Goal: Communication & Community: Answer question/provide support

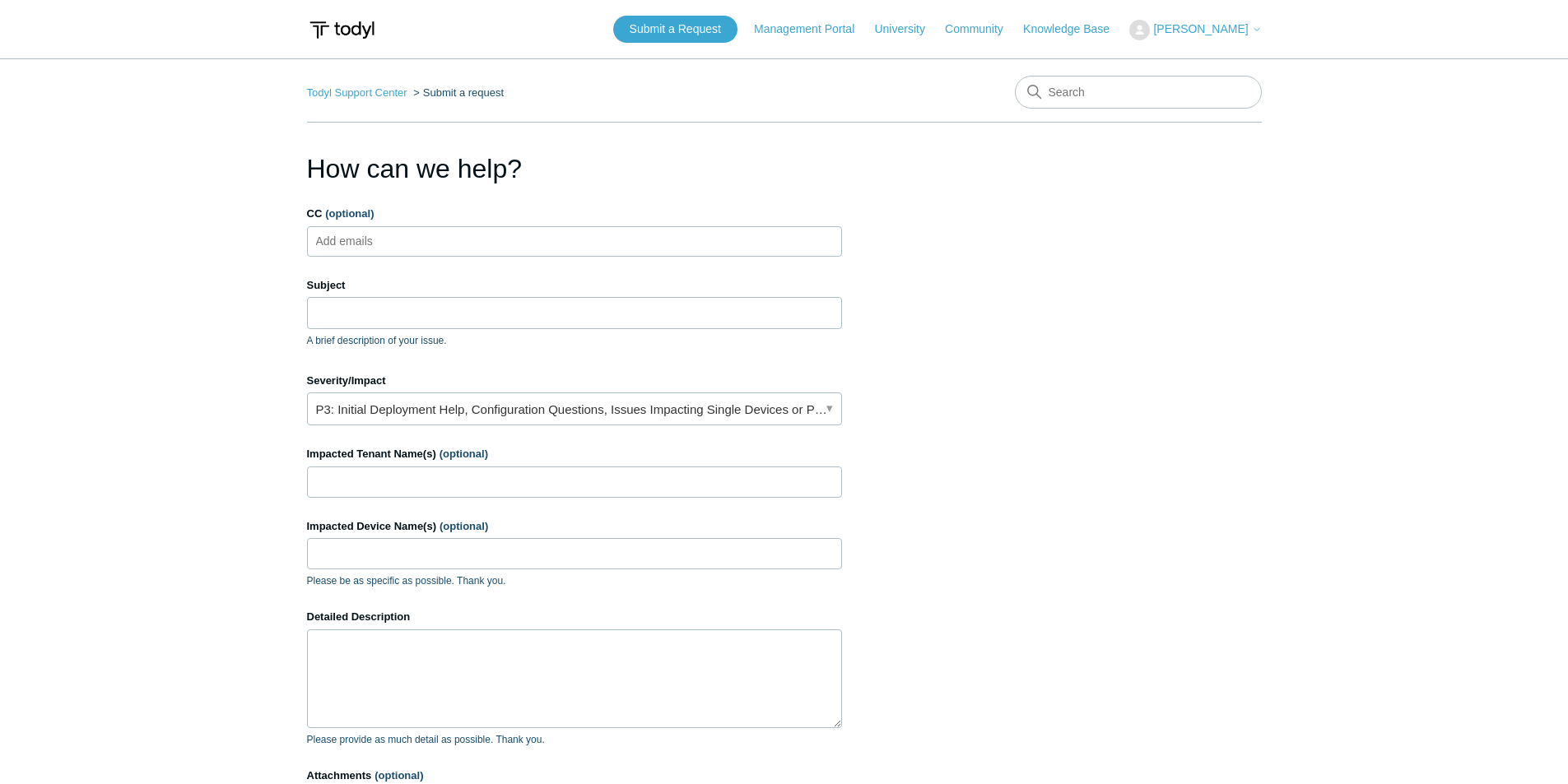
click at [1210, 31] on span "[PERSON_NAME]" at bounding box center [1200, 28] width 95 height 13
click at [1227, 66] on link "My Support Requests" at bounding box center [1210, 64] width 161 height 28
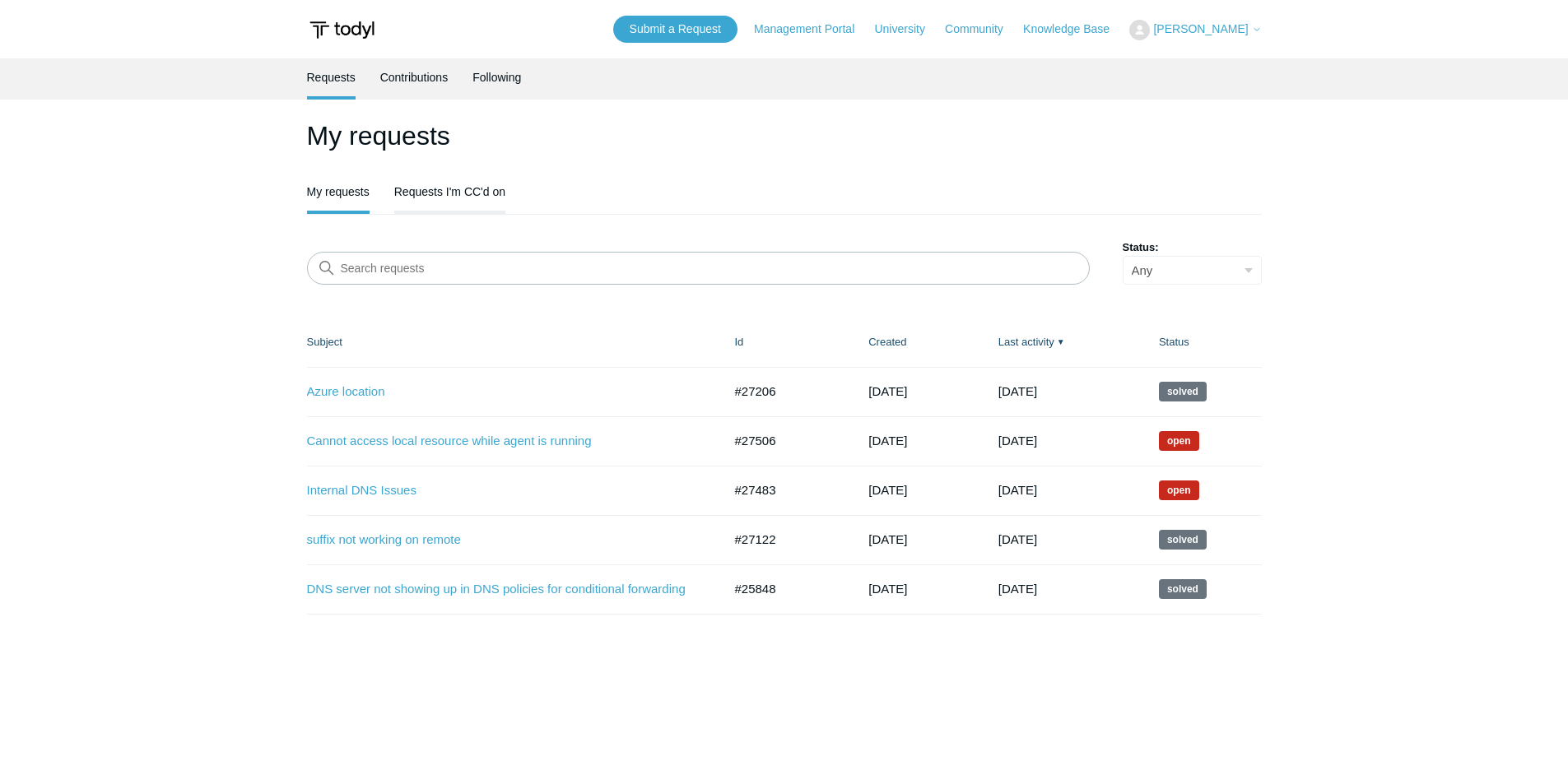
click at [462, 205] on link "Requests I'm CC'd on" at bounding box center [449, 190] width 111 height 35
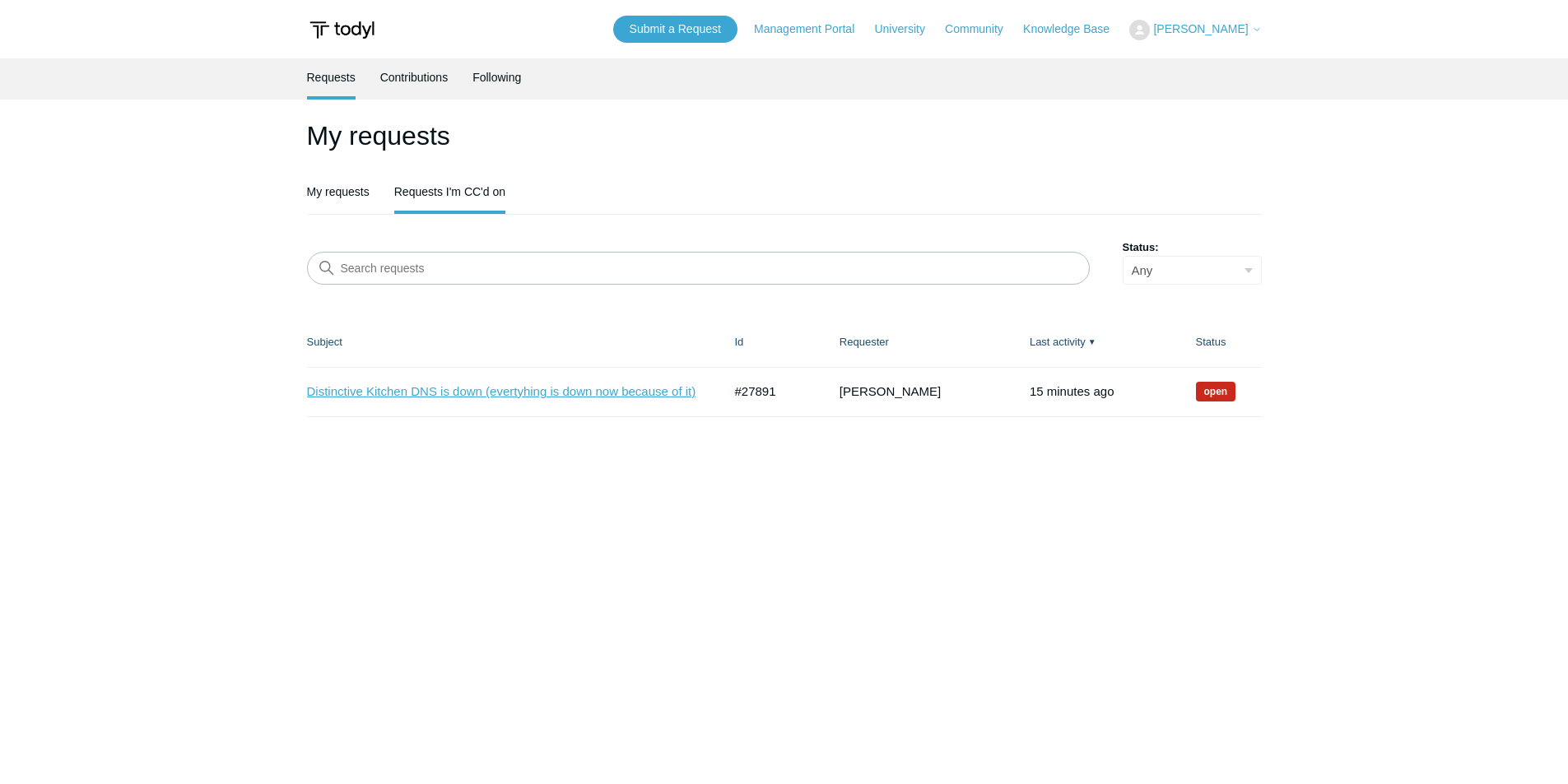
click at [482, 389] on link "Distinctive Kitchen DNS is down (evertyhing is down now because of it)" at bounding box center [502, 392] width 390 height 19
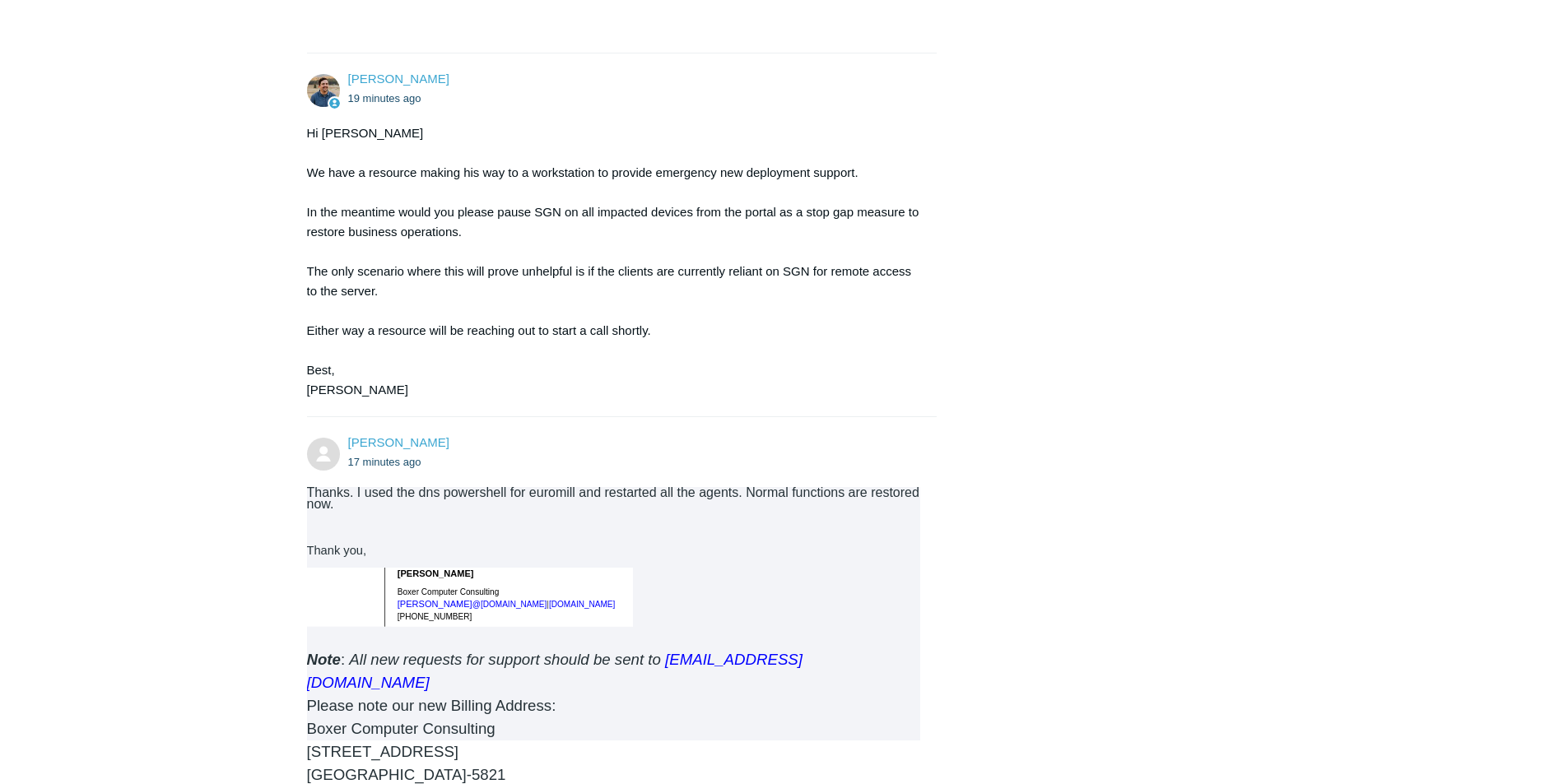
scroll to position [3593, 0]
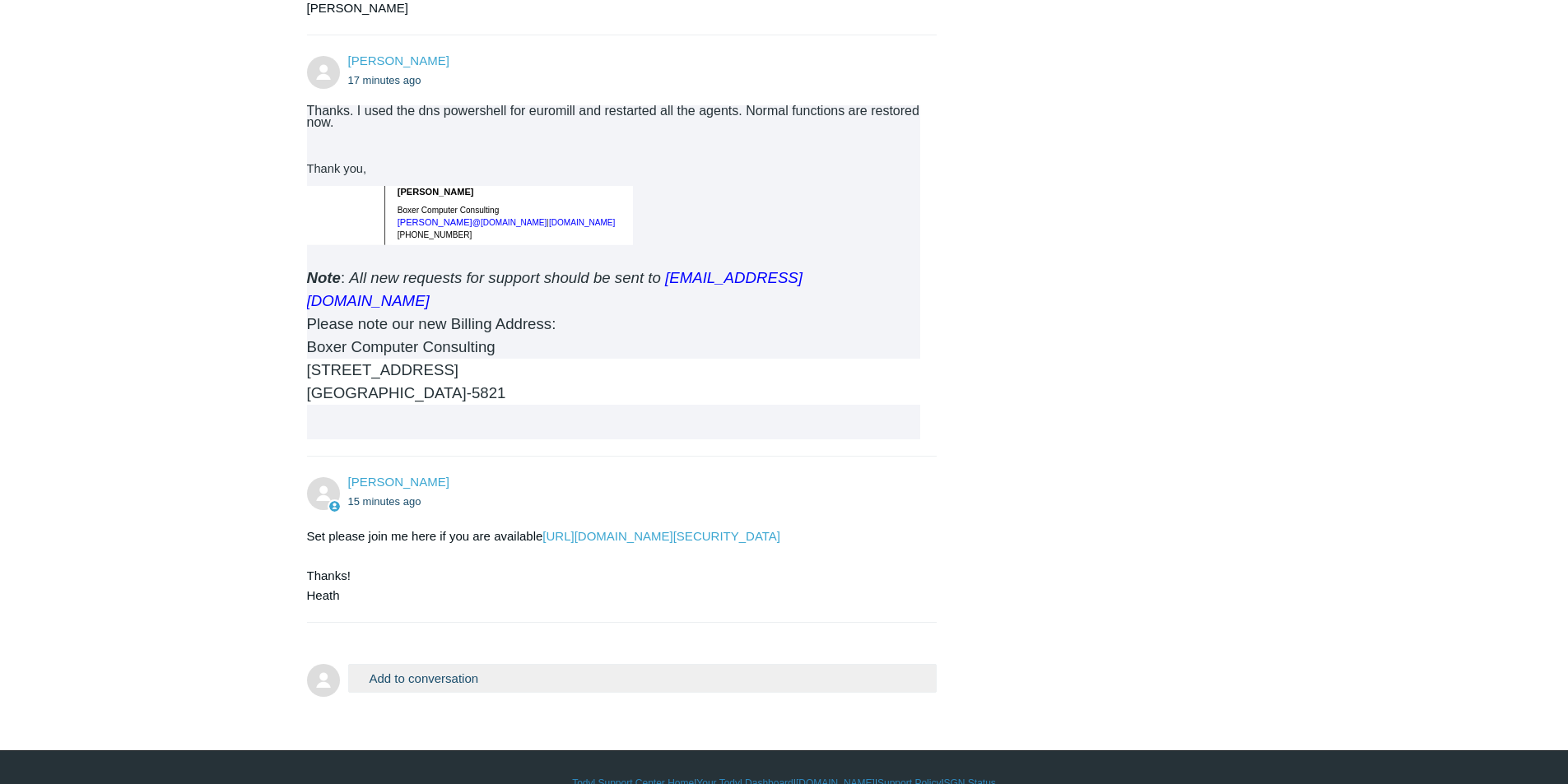
click at [503, 664] on button "Add to conversation" at bounding box center [643, 678] width 589 height 28
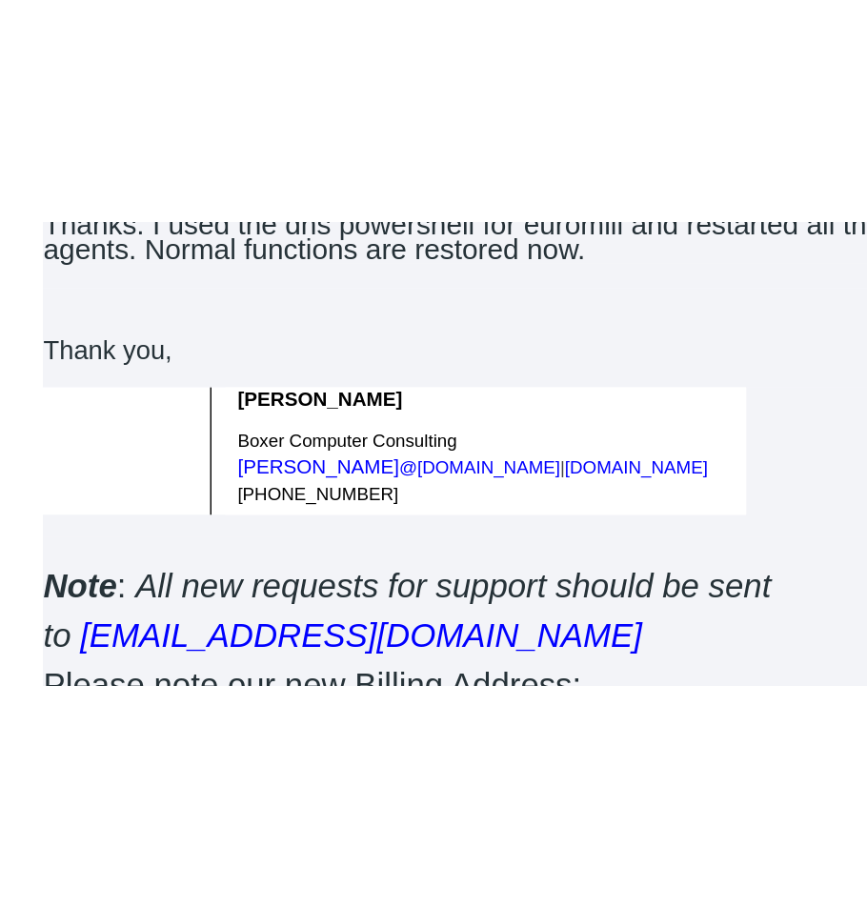
scroll to position [4395, 0]
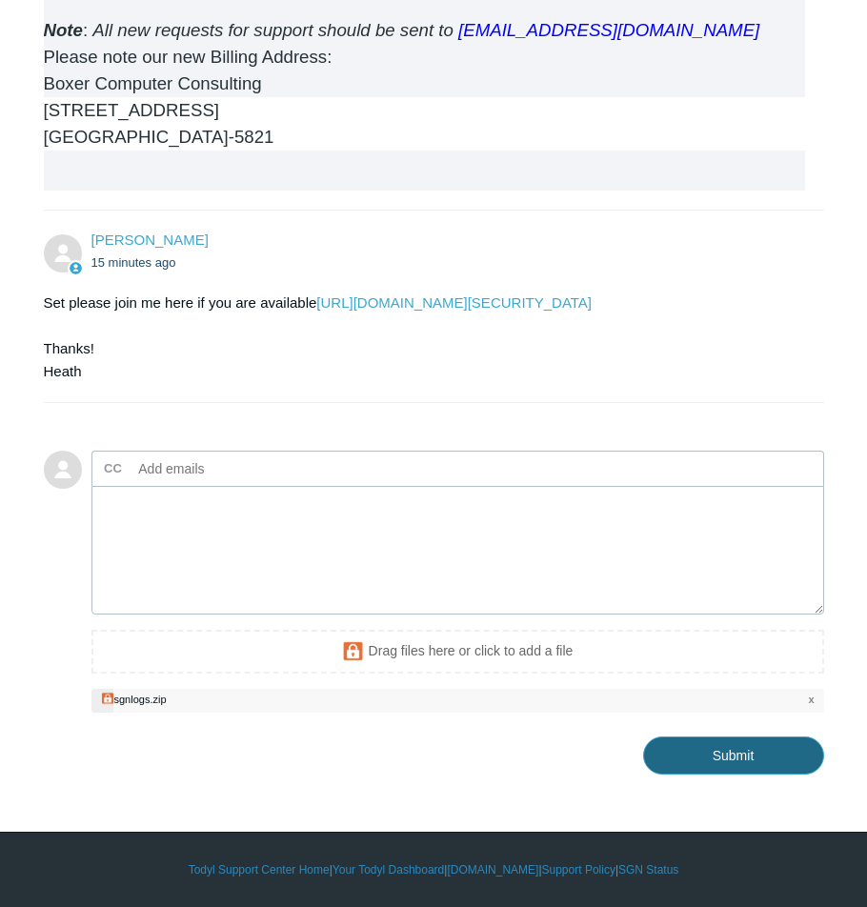
click at [689, 774] on input "Submit" at bounding box center [733, 755] width 181 height 38
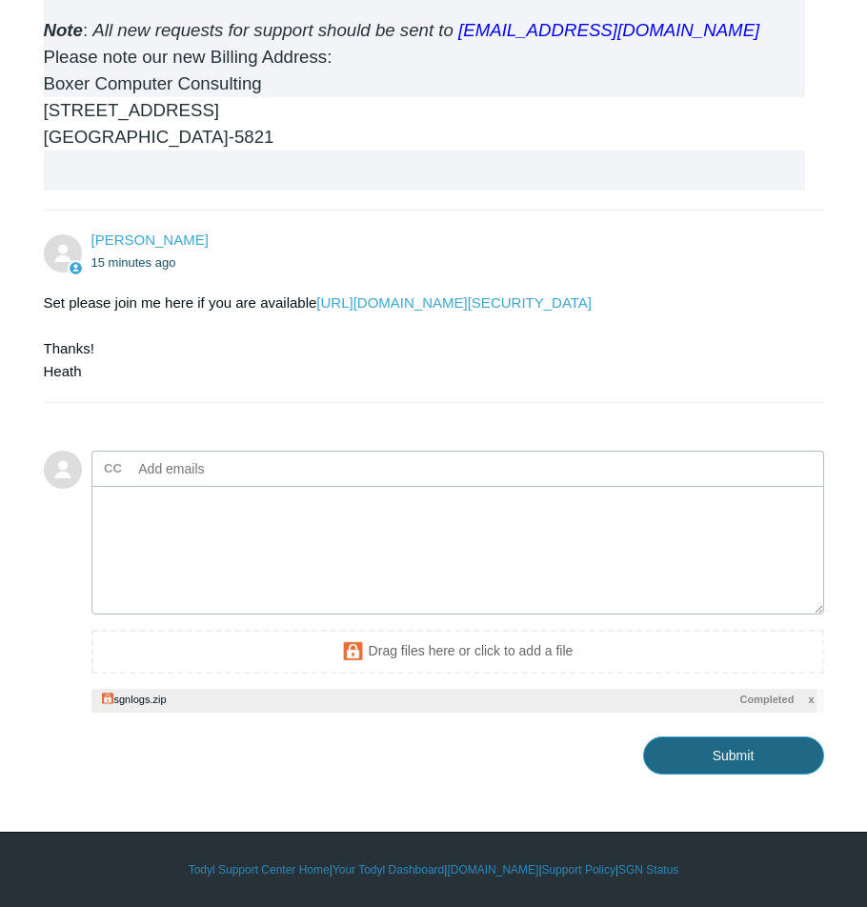
click at [718, 774] on input "Submit" at bounding box center [733, 755] width 181 height 38
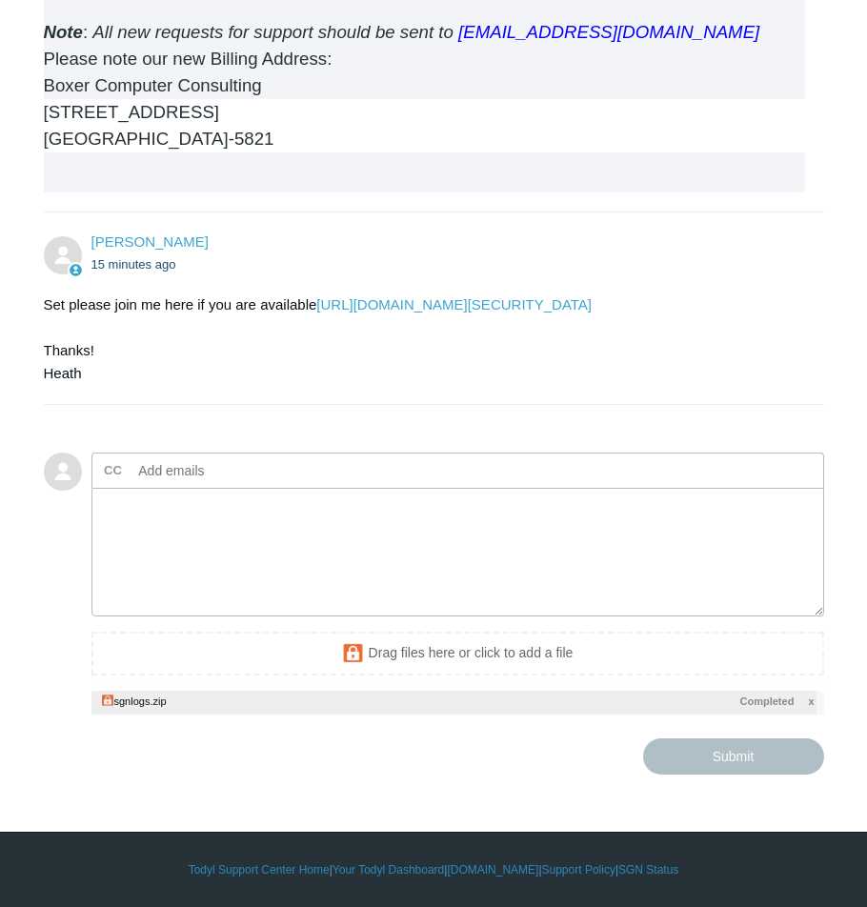
type textarea "This ticket includes a secure attachment. Use this link to access the attached …"
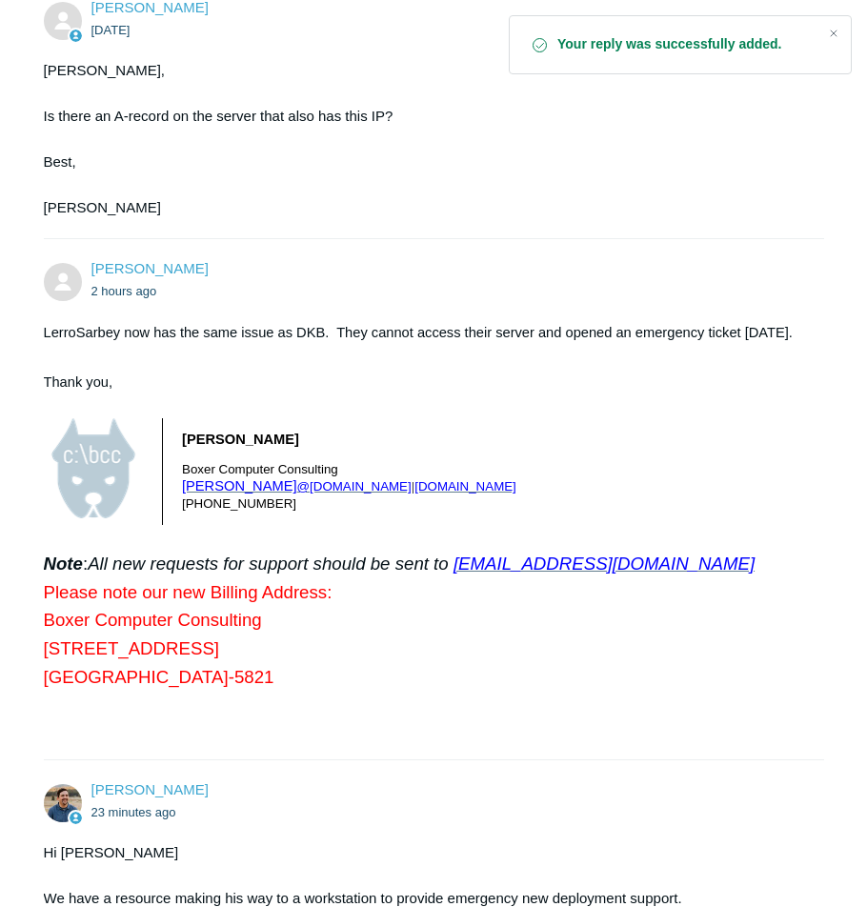
scroll to position [4370, 0]
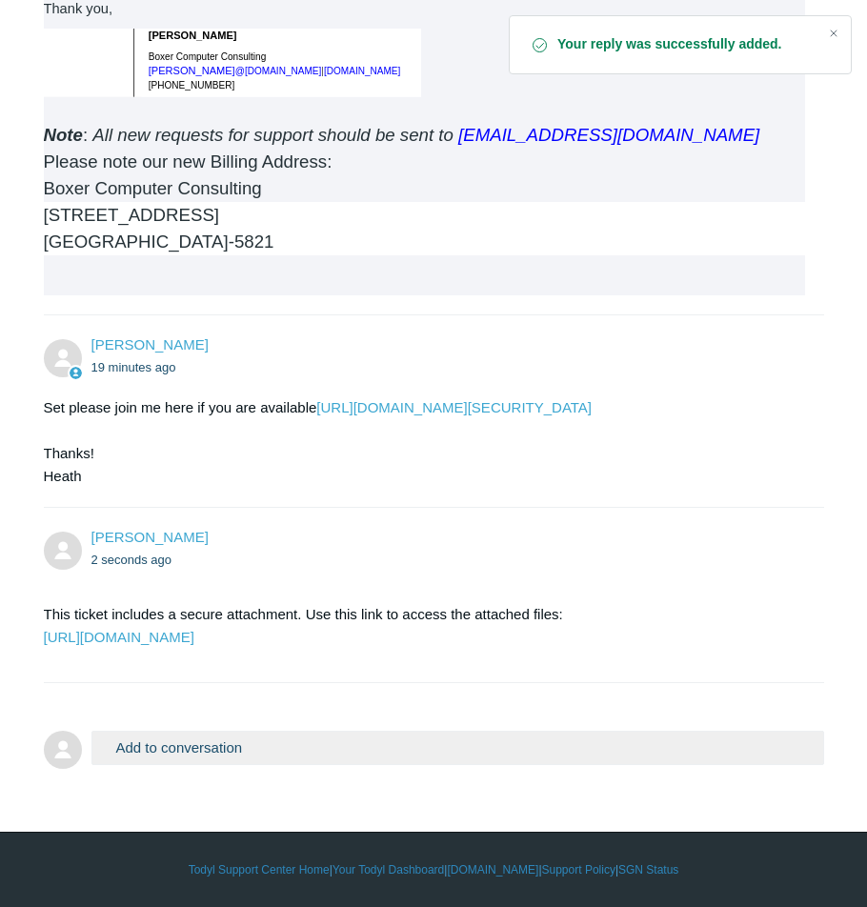
click at [215, 742] on button "Add to conversation" at bounding box center [457, 747] width 732 height 33
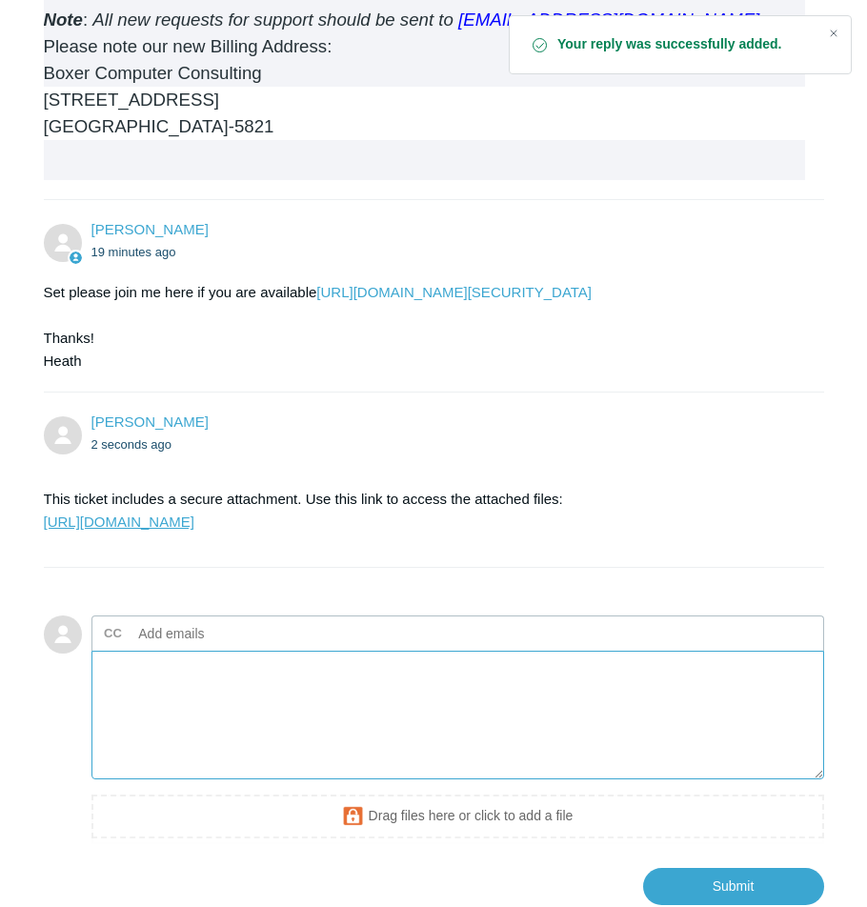
scroll to position [4616, 0]
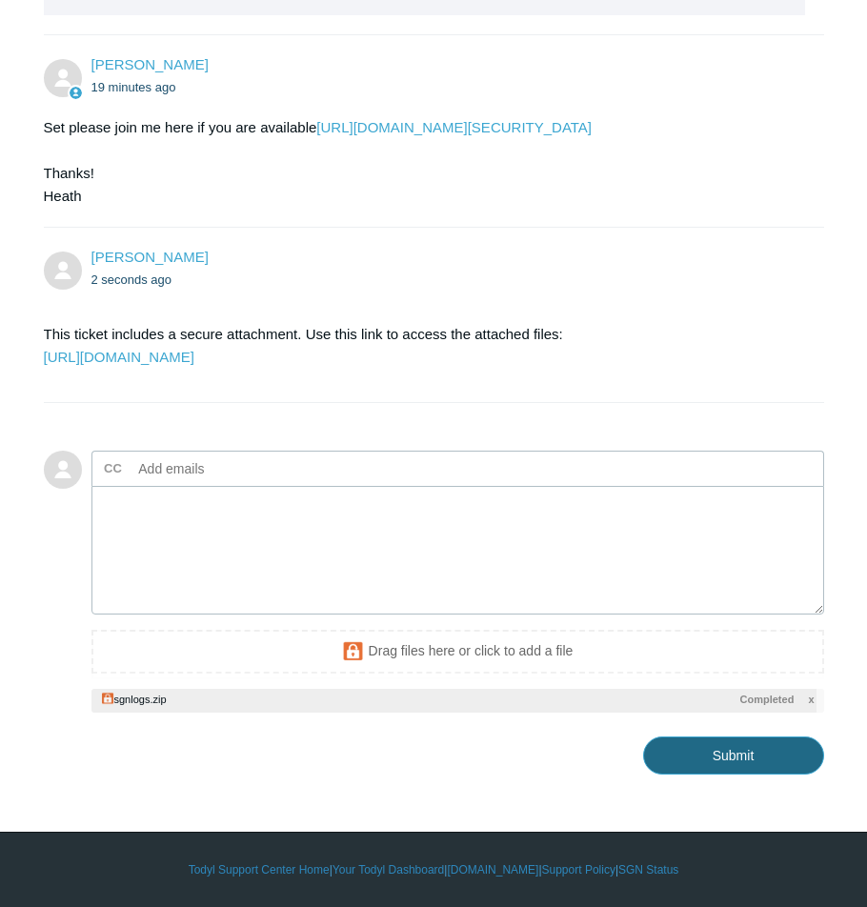
click at [715, 774] on input "Submit" at bounding box center [733, 755] width 181 height 38
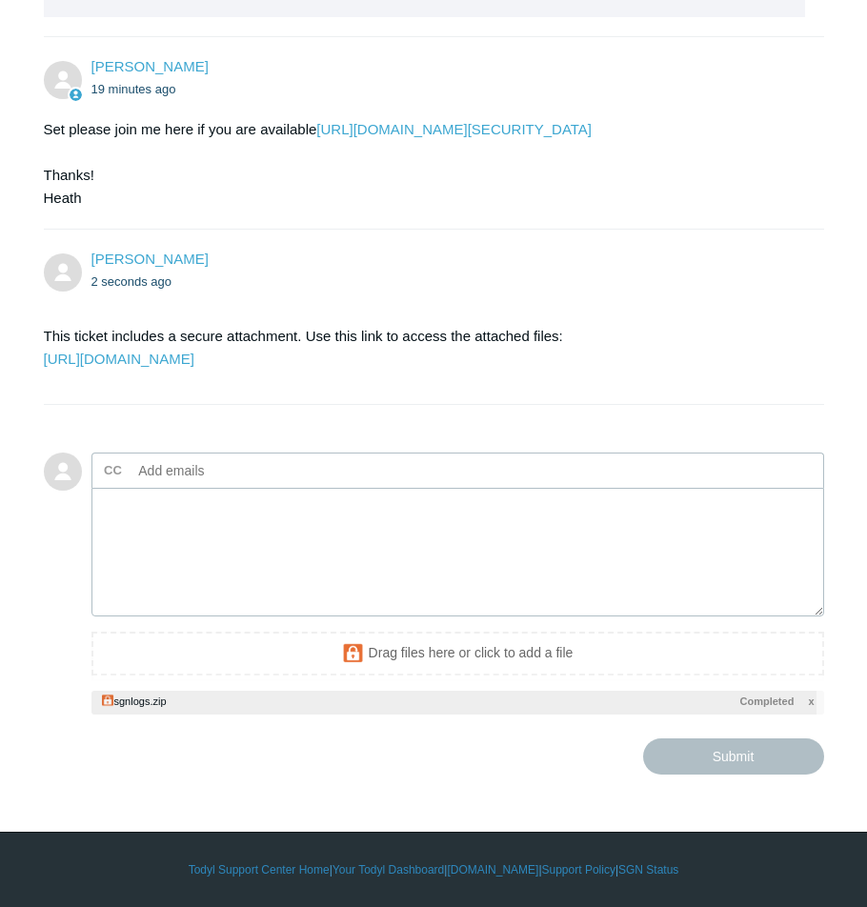
type textarea "This ticket includes a secure attachment. Use this link to access the attached …"
